Goal: Task Accomplishment & Management: Use online tool/utility

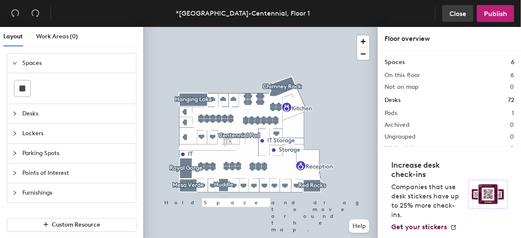
click at [456, 14] on span "Close" at bounding box center [457, 14] width 17 height 8
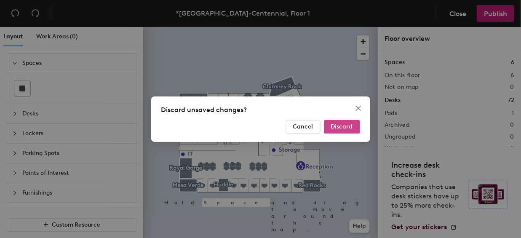
click at [341, 125] on span "Discard" at bounding box center [342, 126] width 22 height 7
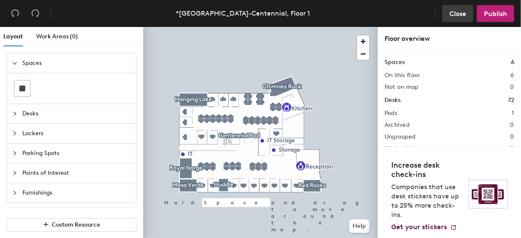
click at [458, 13] on span "Close" at bounding box center [457, 14] width 17 height 8
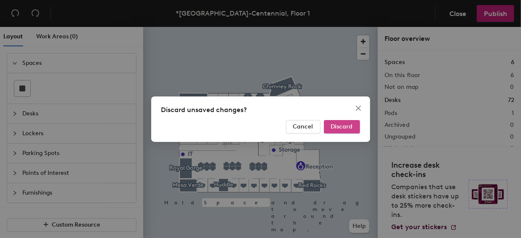
click at [346, 124] on span "Discard" at bounding box center [342, 126] width 22 height 7
